Goal: Task Accomplishment & Management: Manage account settings

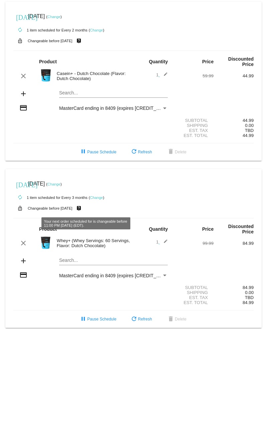
click at [83, 201] on mat-icon "live_help" at bounding box center [79, 208] width 8 height 9
click at [41, 201] on small "Changeable before [DATE]" at bounding box center [50, 208] width 45 height 4
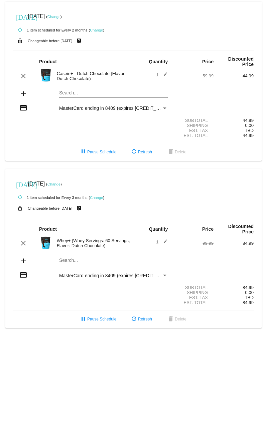
click at [19, 201] on mat-icon "lock_open" at bounding box center [20, 208] width 8 height 9
click at [71, 201] on small "Changeable before [DATE]" at bounding box center [50, 208] width 45 height 4
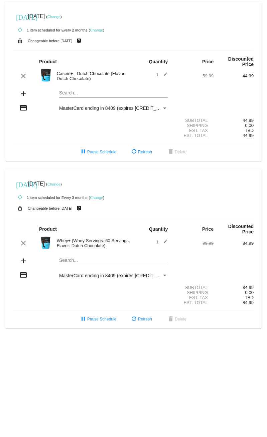
click at [61, 185] on link "Change" at bounding box center [54, 184] width 13 height 4
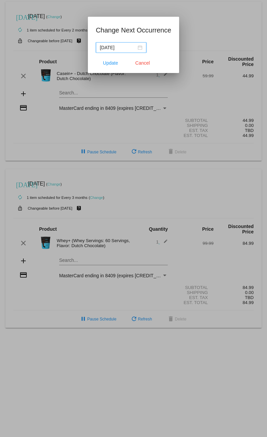
click at [139, 49] on div "2025-12-01" at bounding box center [121, 47] width 43 height 7
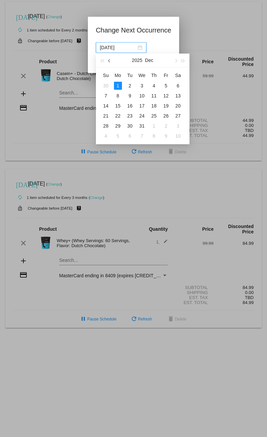
click at [111, 61] on span "button" at bounding box center [109, 60] width 3 height 3
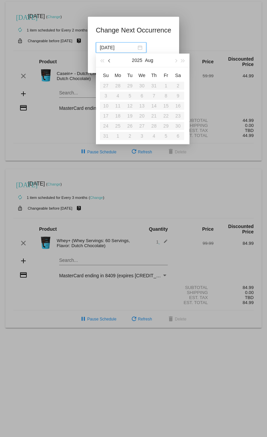
click at [111, 61] on span "button" at bounding box center [109, 60] width 3 height 3
click at [175, 60] on span "button" at bounding box center [175, 60] width 3 height 3
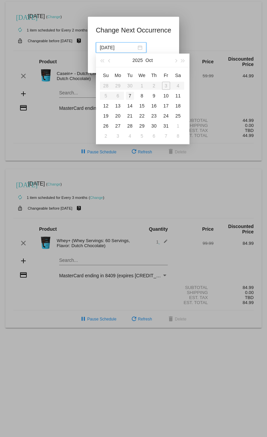
click at [129, 95] on div "7" at bounding box center [130, 96] width 8 height 8
type input "2025-10-07"
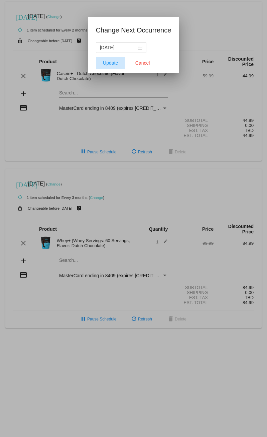
click at [113, 63] on span "Update" at bounding box center [110, 62] width 15 height 5
